Goal: Task Accomplishment & Management: Use online tool/utility

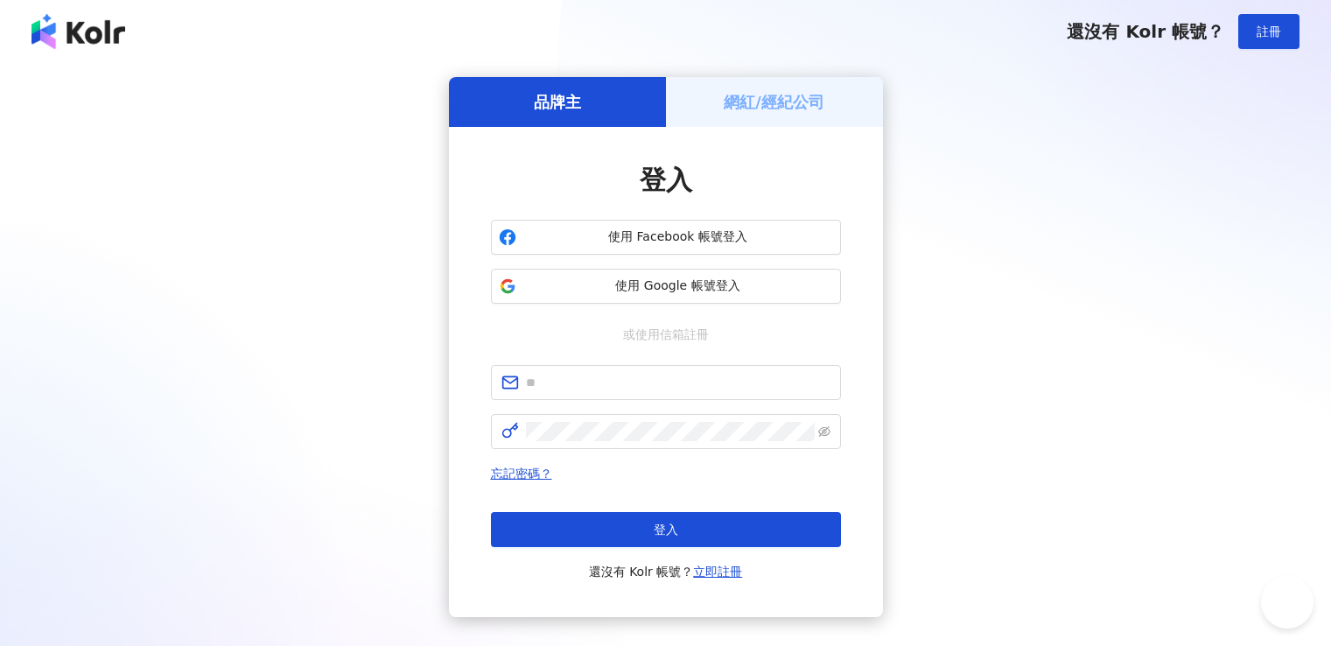
type input "**********"
drag, startPoint x: 700, startPoint y: 532, endPoint x: 813, endPoint y: 119, distance: 428.3
click at [700, 536] on button "登入" at bounding box center [666, 529] width 350 height 35
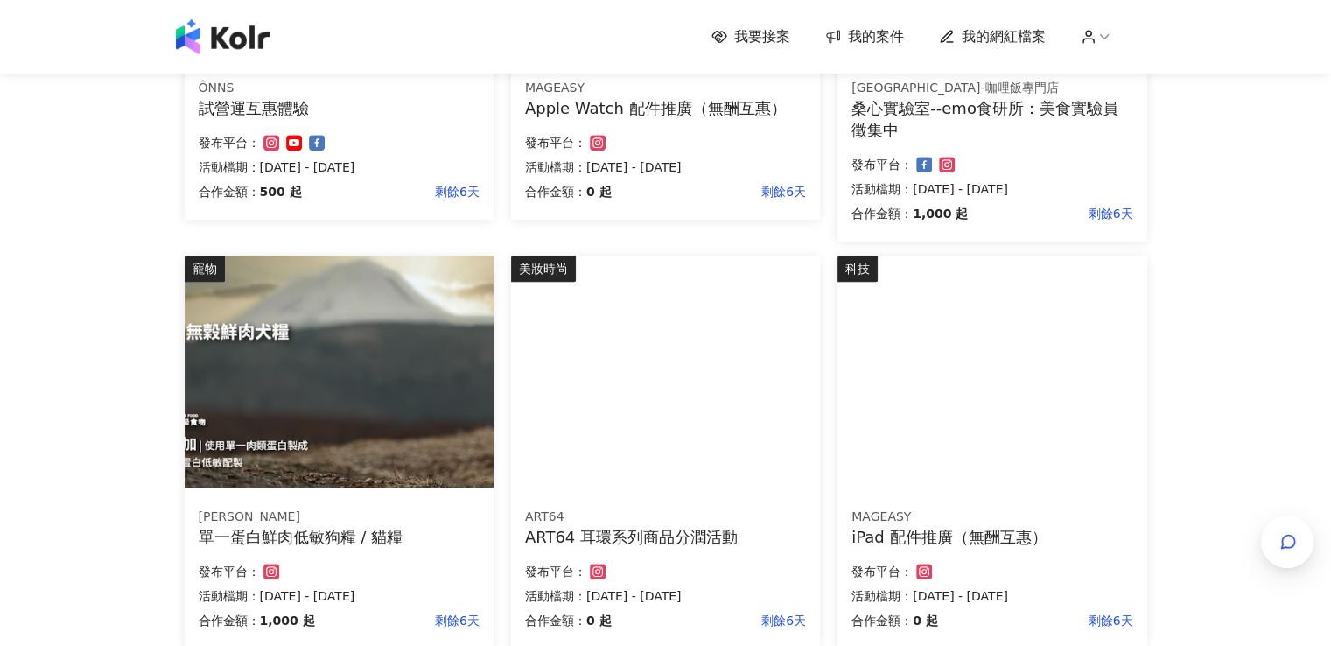
scroll to position [1138, 0]
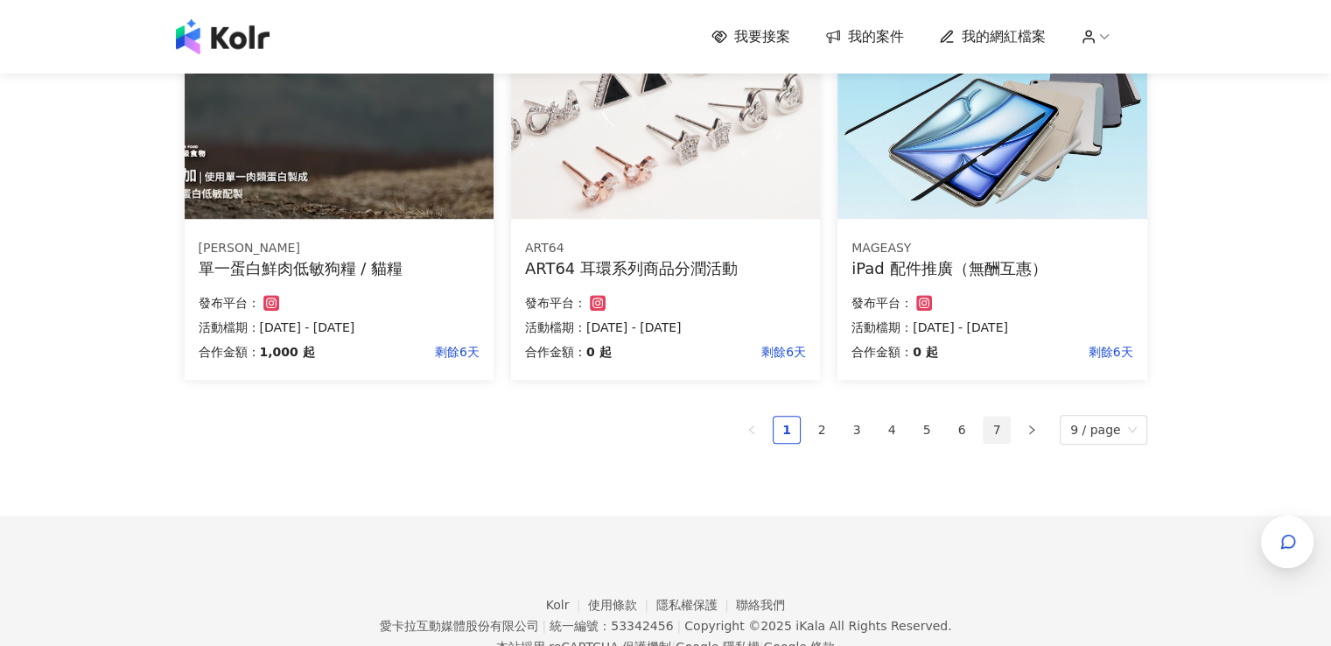
click at [1002, 432] on link "7" at bounding box center [997, 430] width 26 height 26
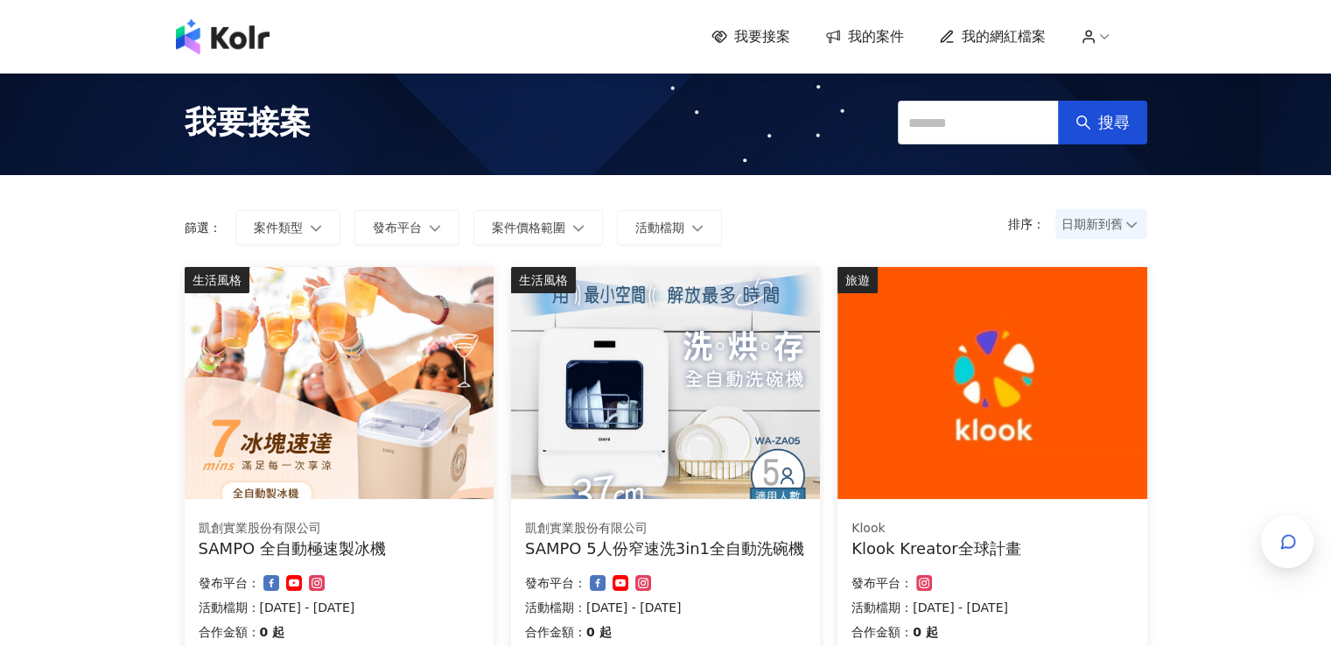
scroll to position [613, 0]
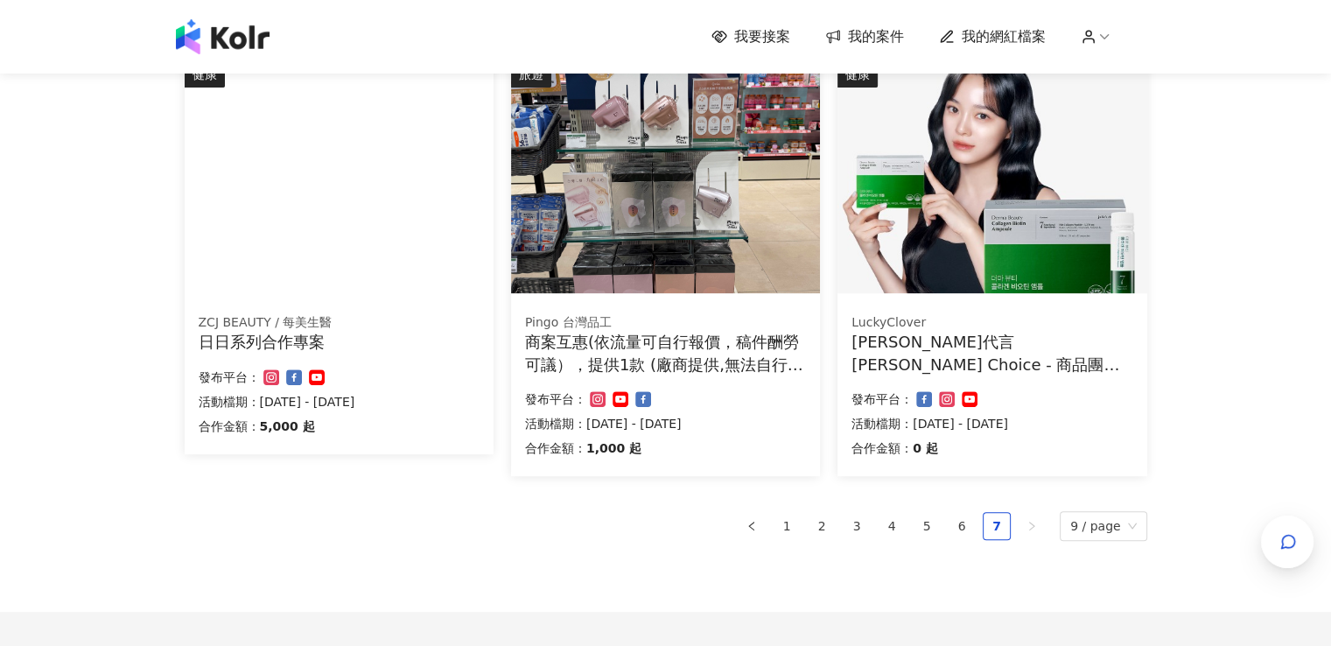
click at [950, 515] on ul "1 2 3 4 5 6 7 9 / page" at bounding box center [666, 526] width 963 height 30
click at [975, 513] on link "6" at bounding box center [962, 526] width 26 height 26
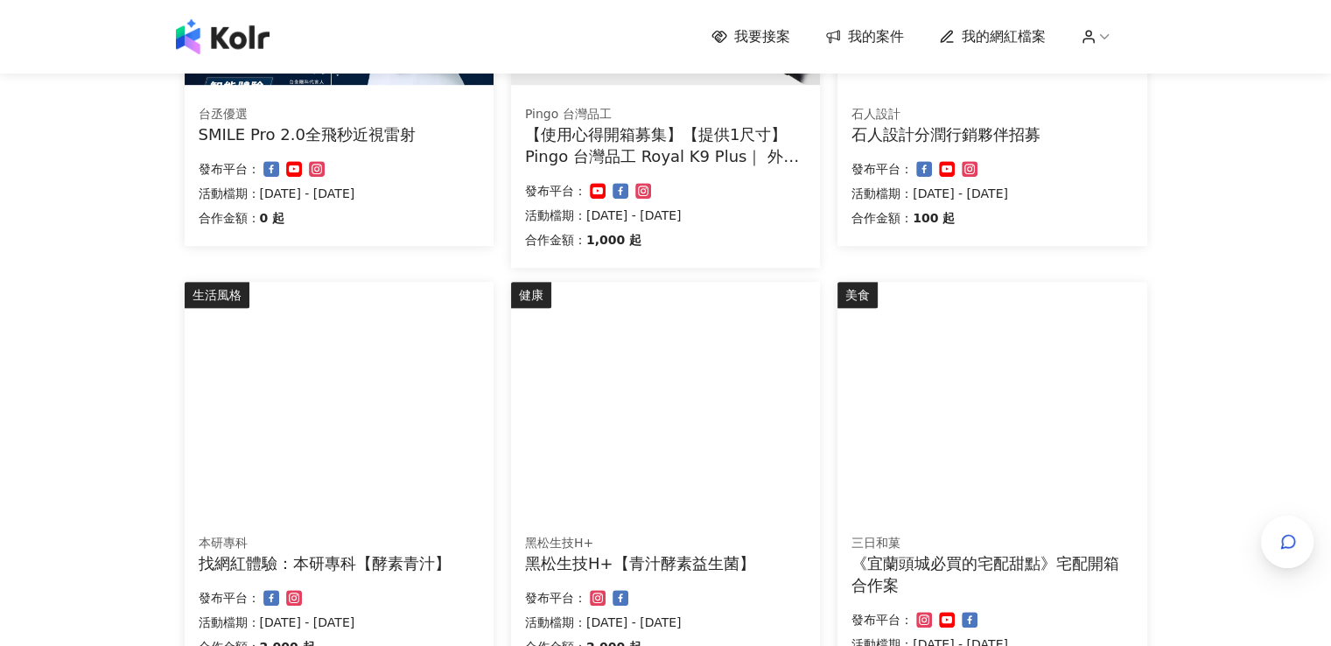
scroll to position [963, 0]
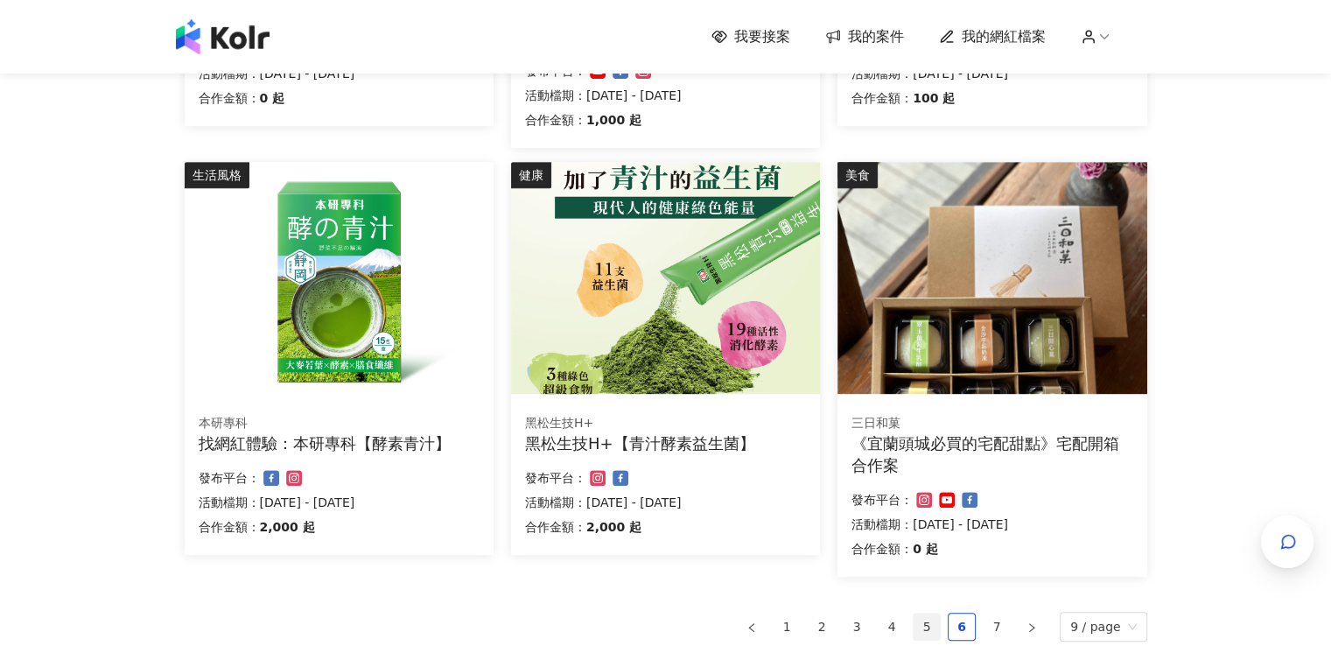
click at [927, 614] on link "5" at bounding box center [927, 627] width 26 height 26
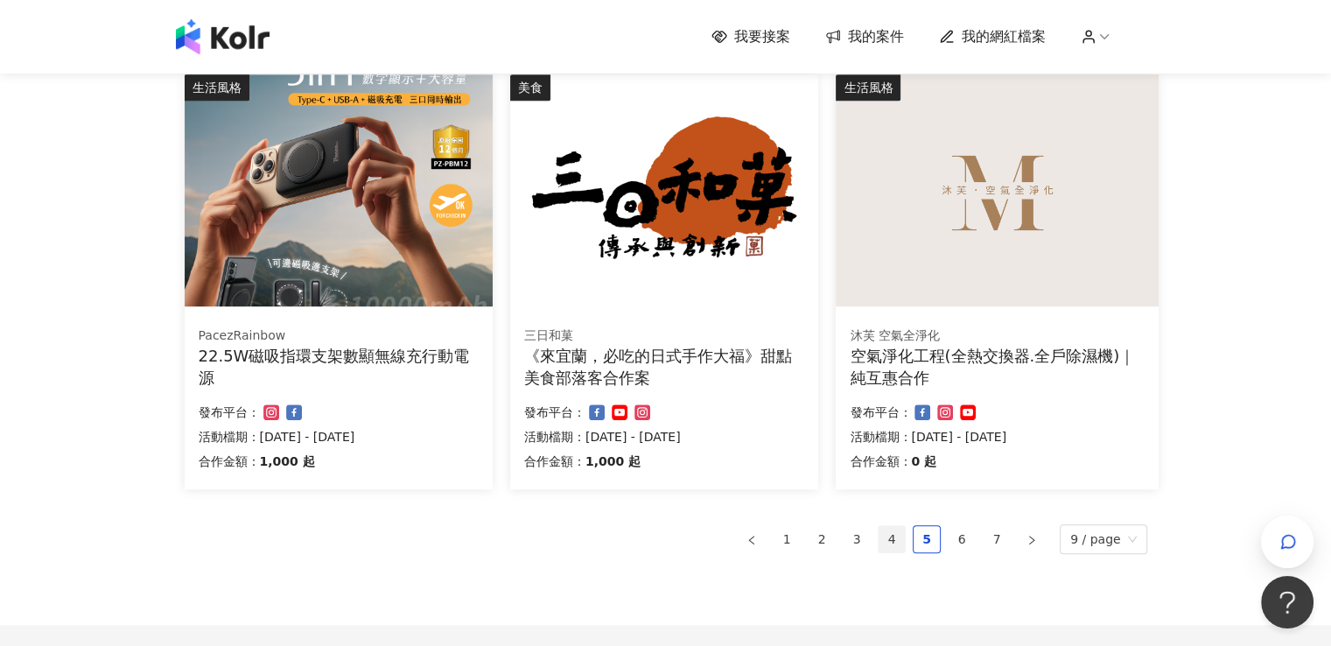
scroll to position [0, 0]
click at [895, 540] on link "4" at bounding box center [892, 539] width 26 height 26
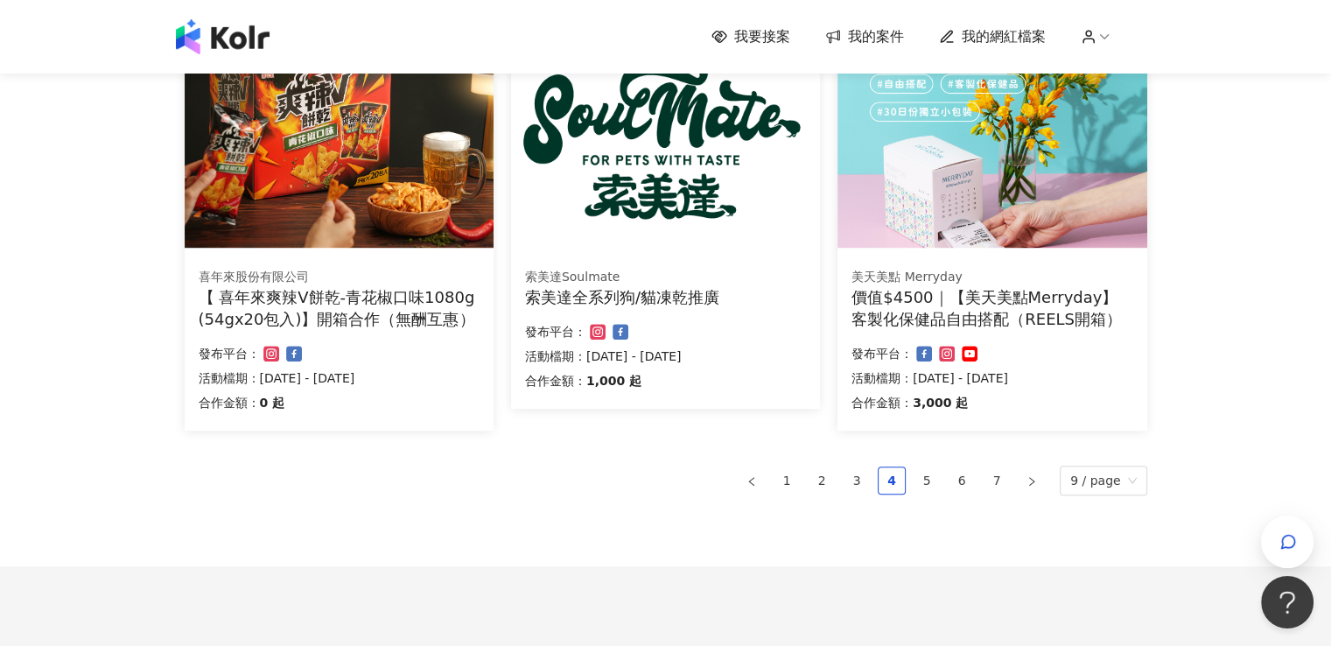
scroll to position [1224, 0]
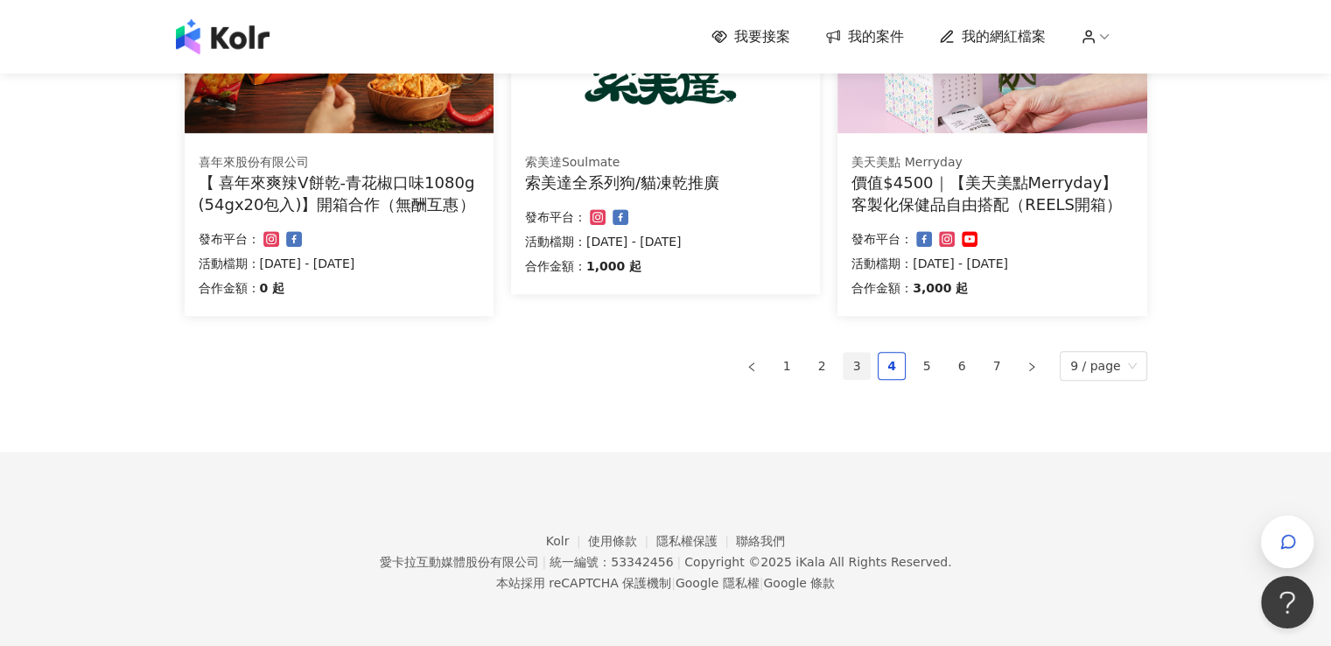
click at [867, 362] on link "3" at bounding box center [857, 366] width 26 height 26
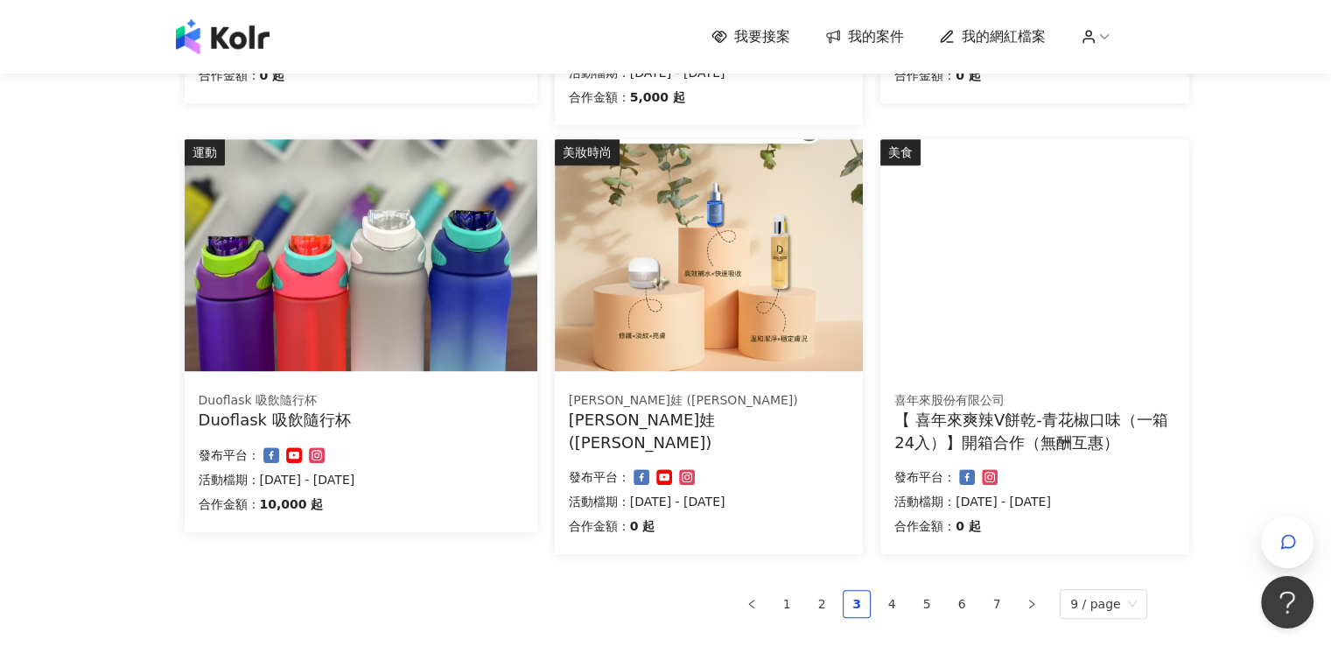
scroll to position [1027, 0]
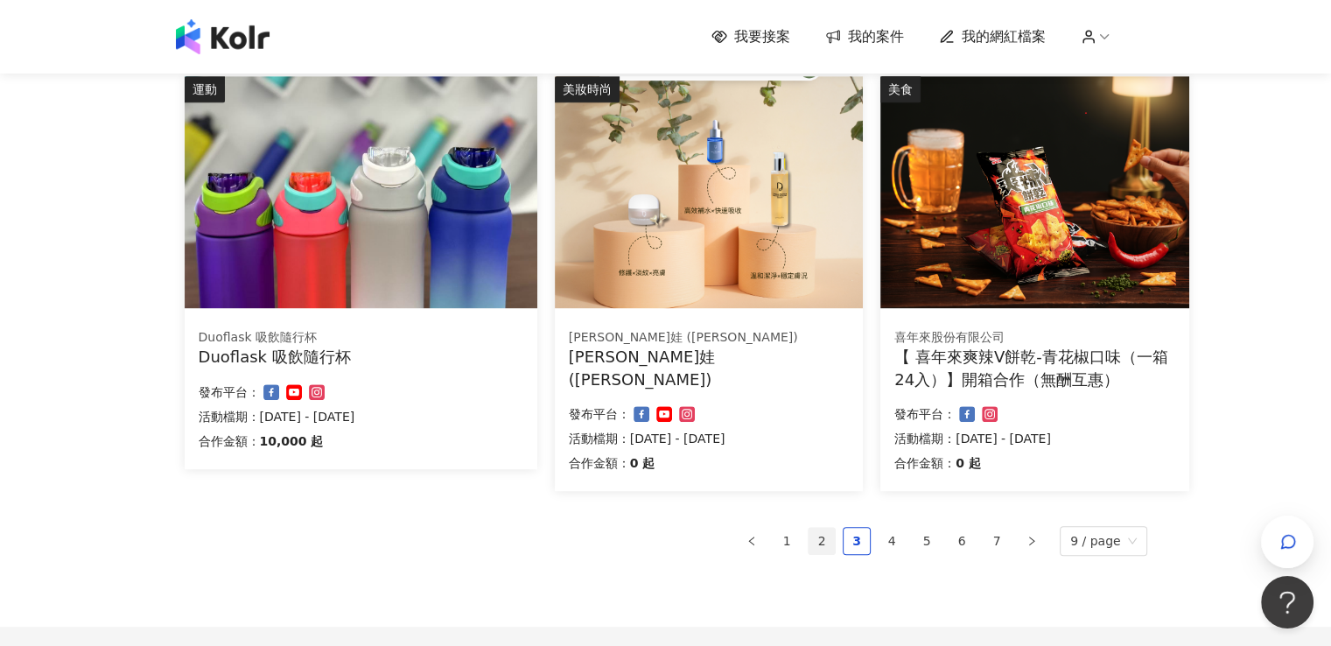
click at [835, 530] on link "2" at bounding box center [822, 541] width 26 height 26
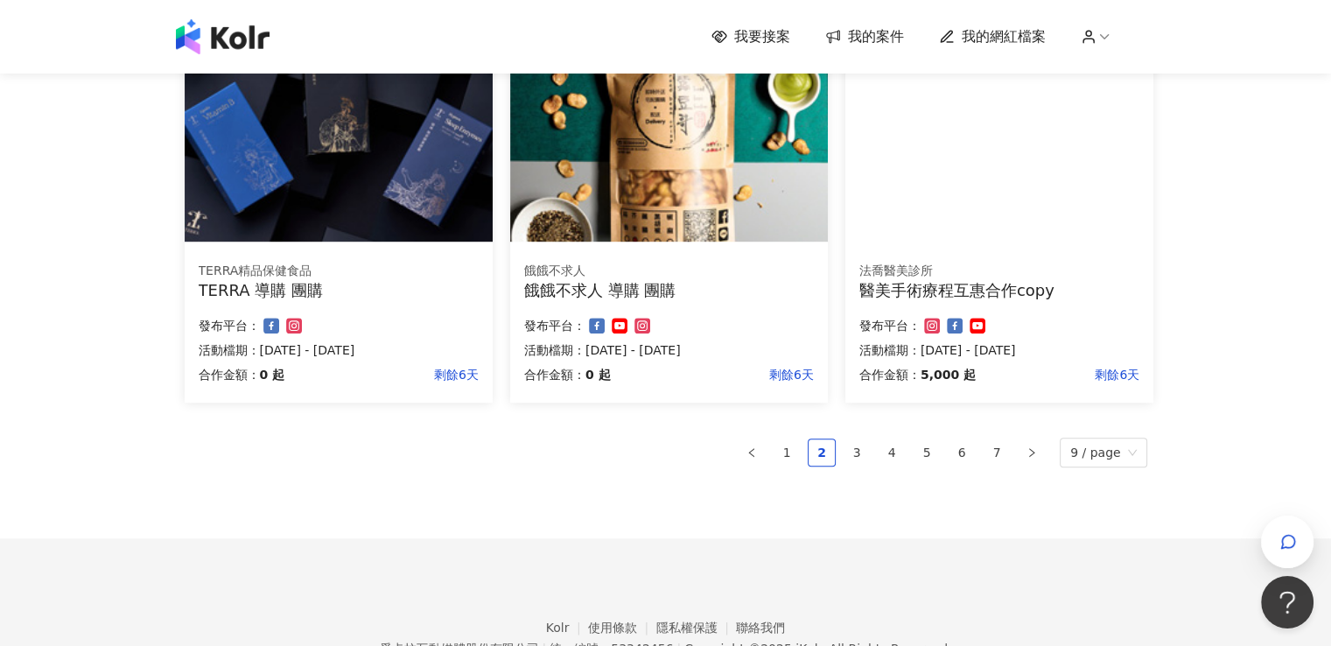
scroll to position [1180, 0]
